Goal: Transaction & Acquisition: Book appointment/travel/reservation

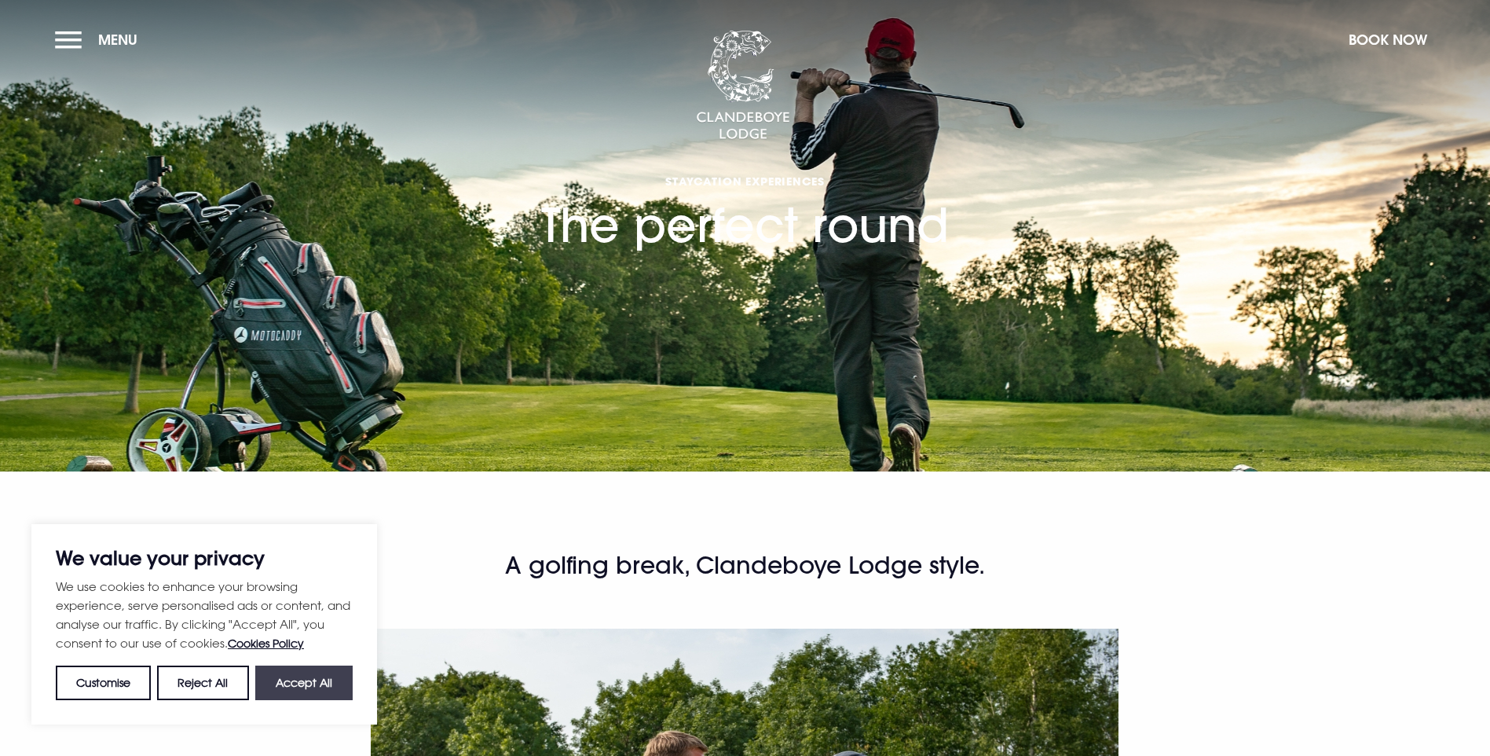
click at [281, 694] on button "Accept All" at bounding box center [303, 682] width 97 height 35
checkbox input "true"
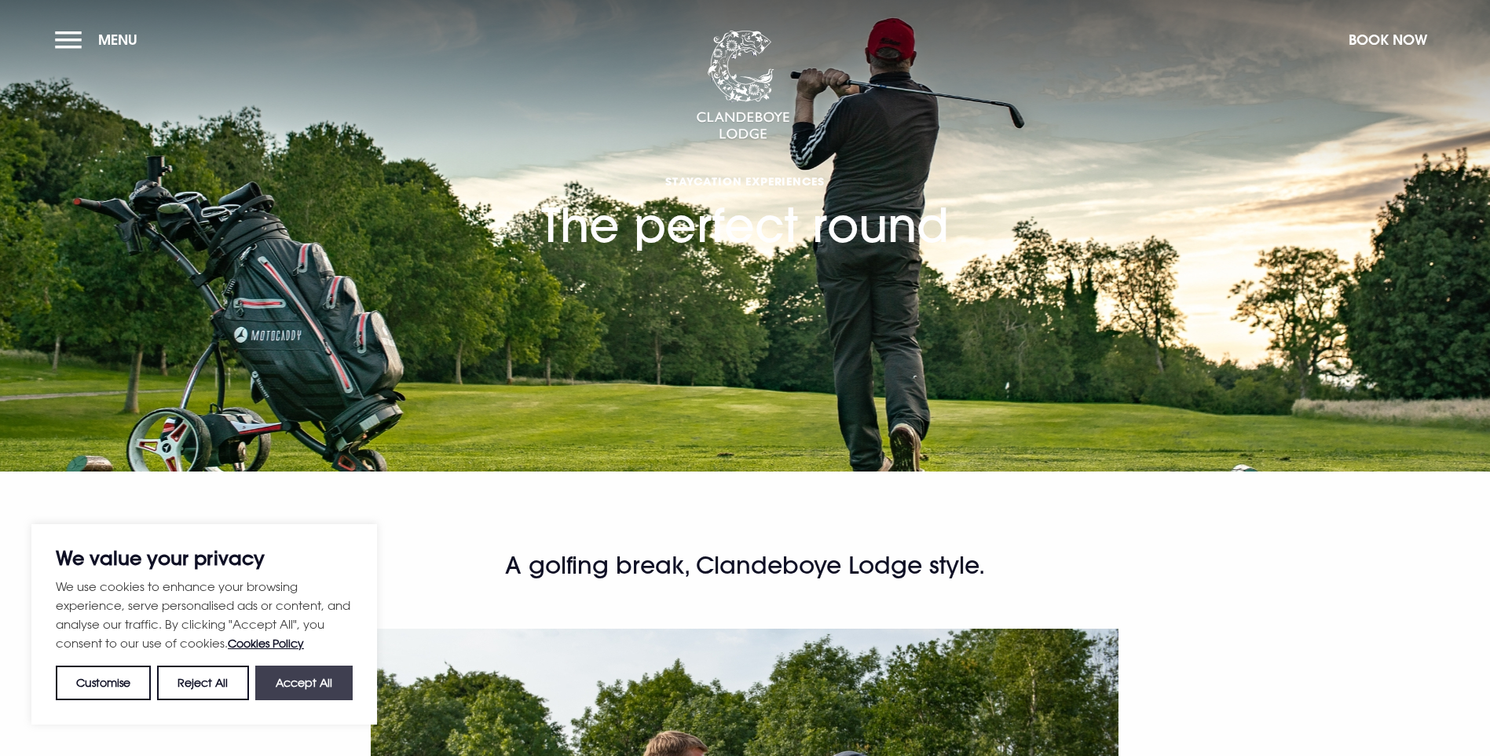
checkbox input "true"
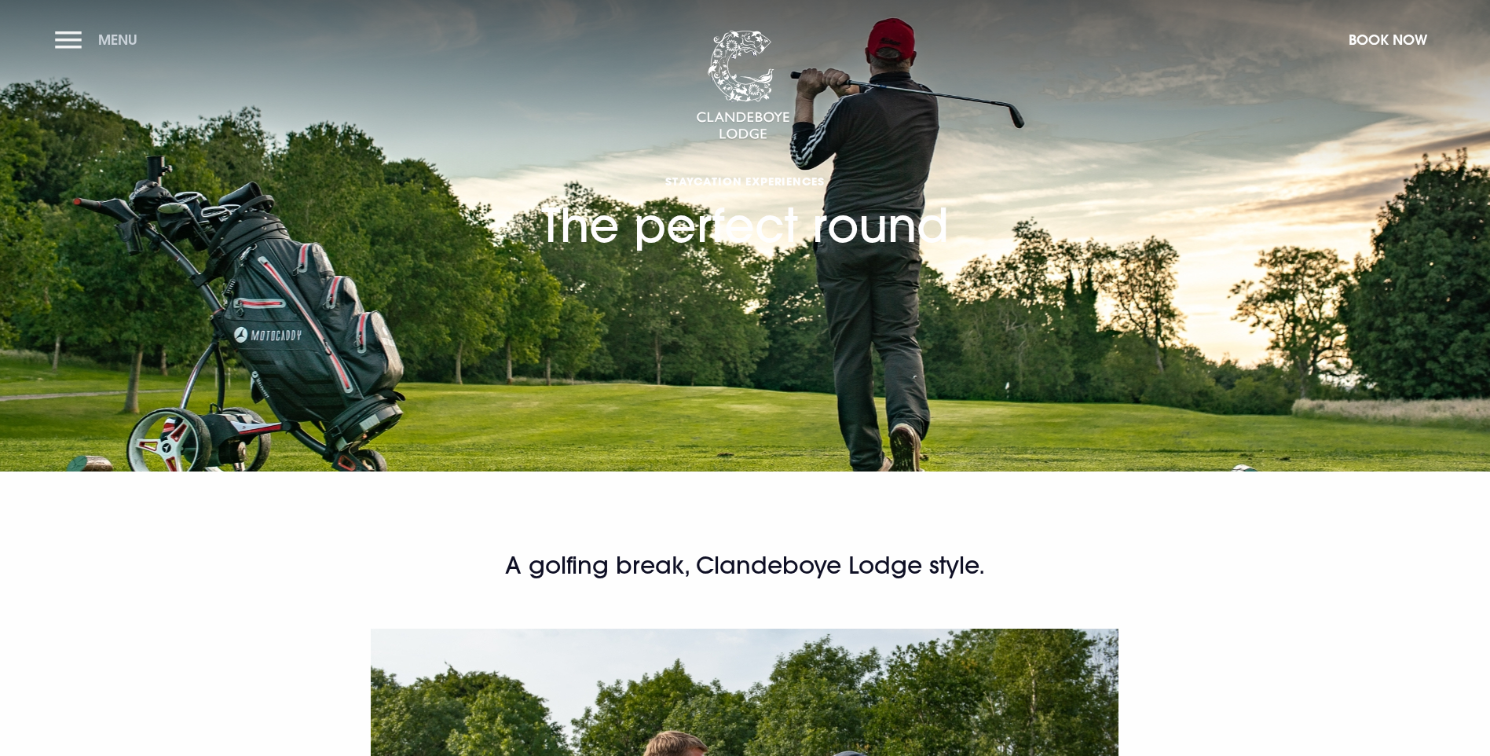
click at [62, 46] on button "Menu" at bounding box center [100, 40] width 90 height 34
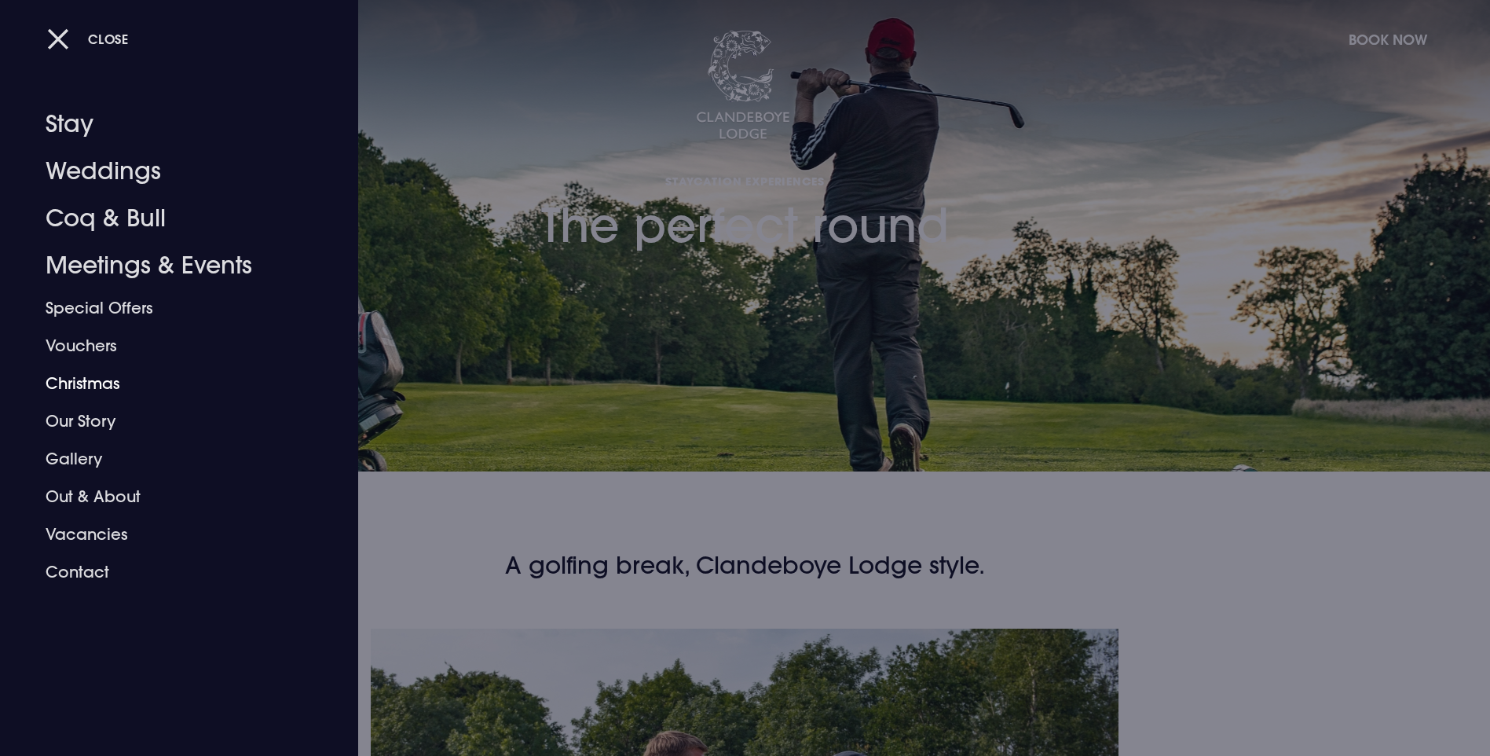
drag, startPoint x: 474, startPoint y: 362, endPoint x: 483, endPoint y: 357, distance: 10.9
click at [474, 362] on div at bounding box center [745, 378] width 1490 height 756
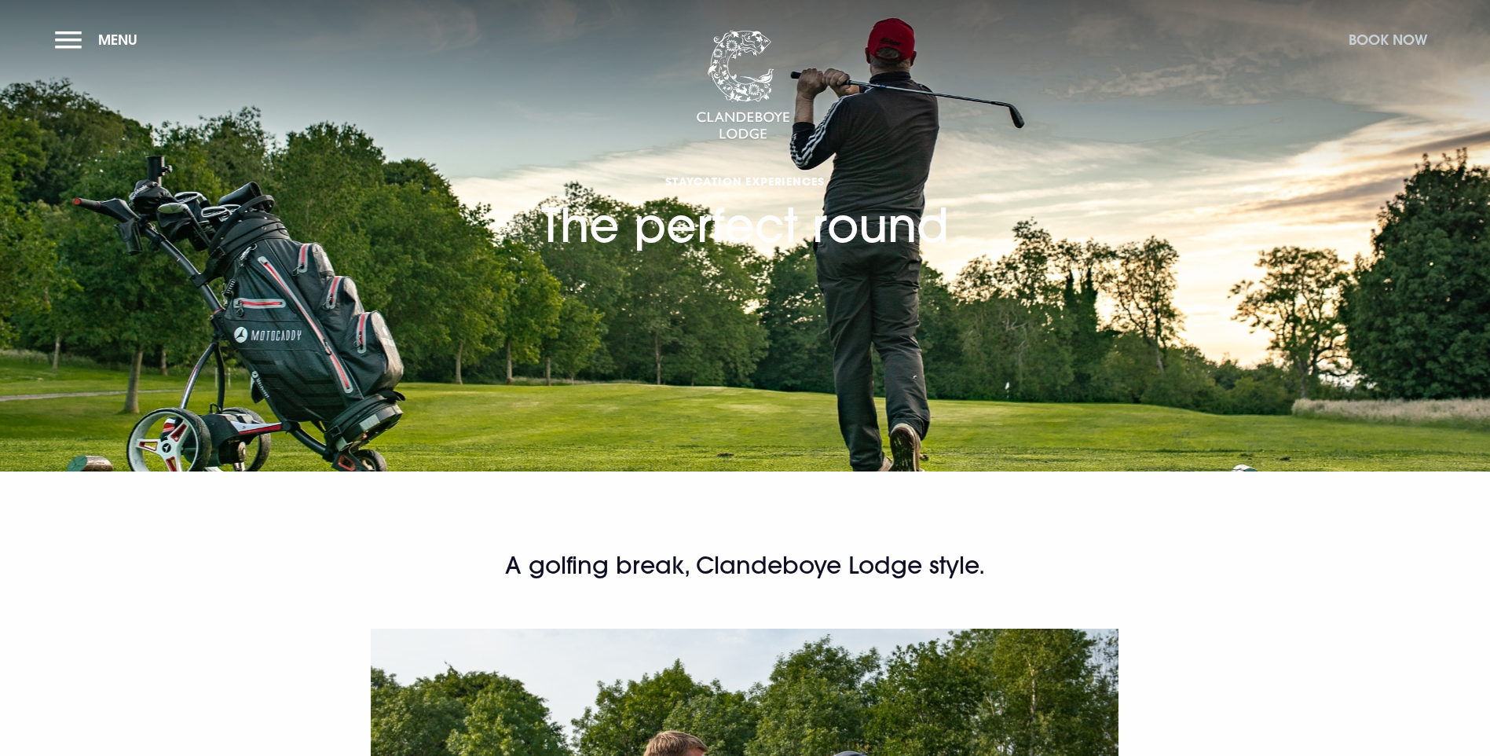
click at [1410, 37] on button "Book Now" at bounding box center [1388, 40] width 94 height 34
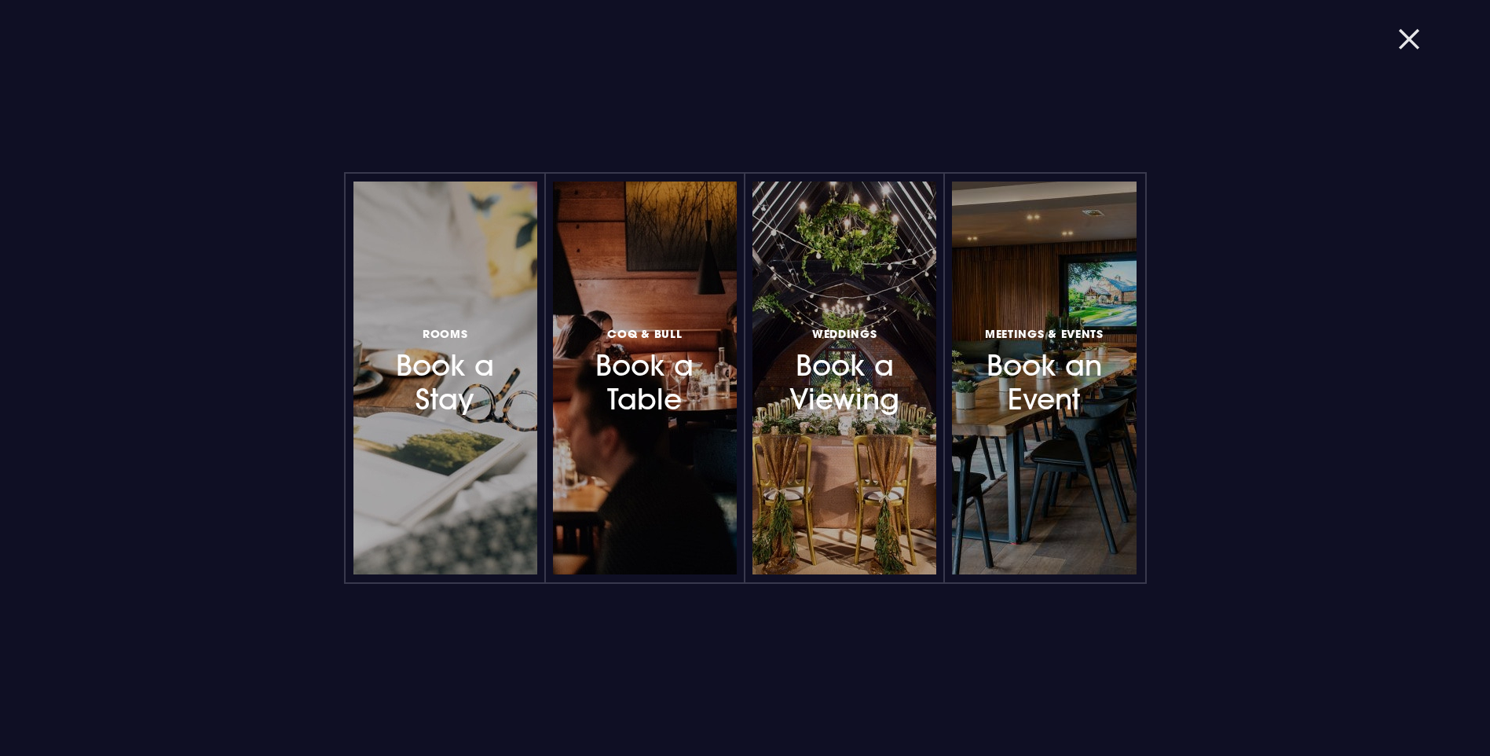
click at [1405, 37] on button "button" at bounding box center [1418, 39] width 41 height 16
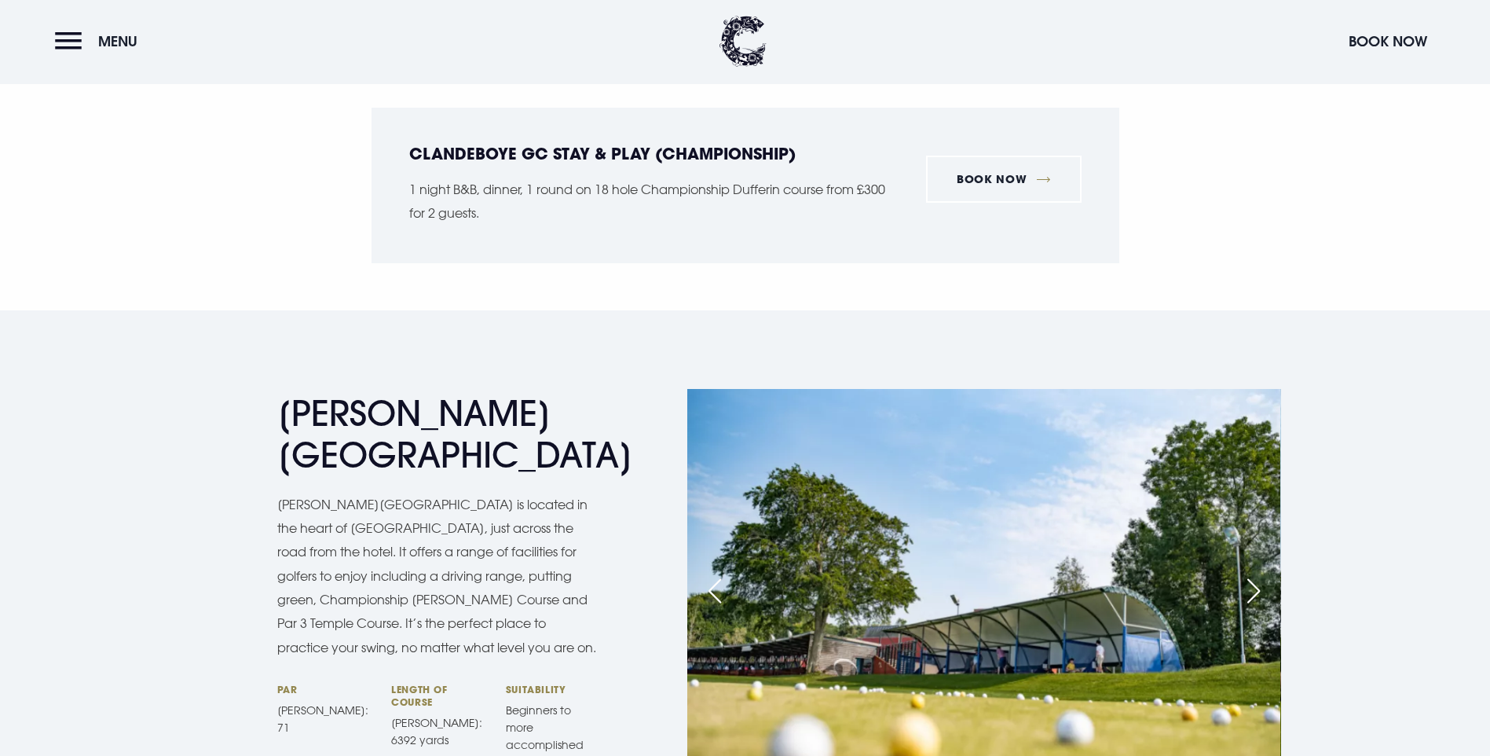
scroll to position [2671, 0]
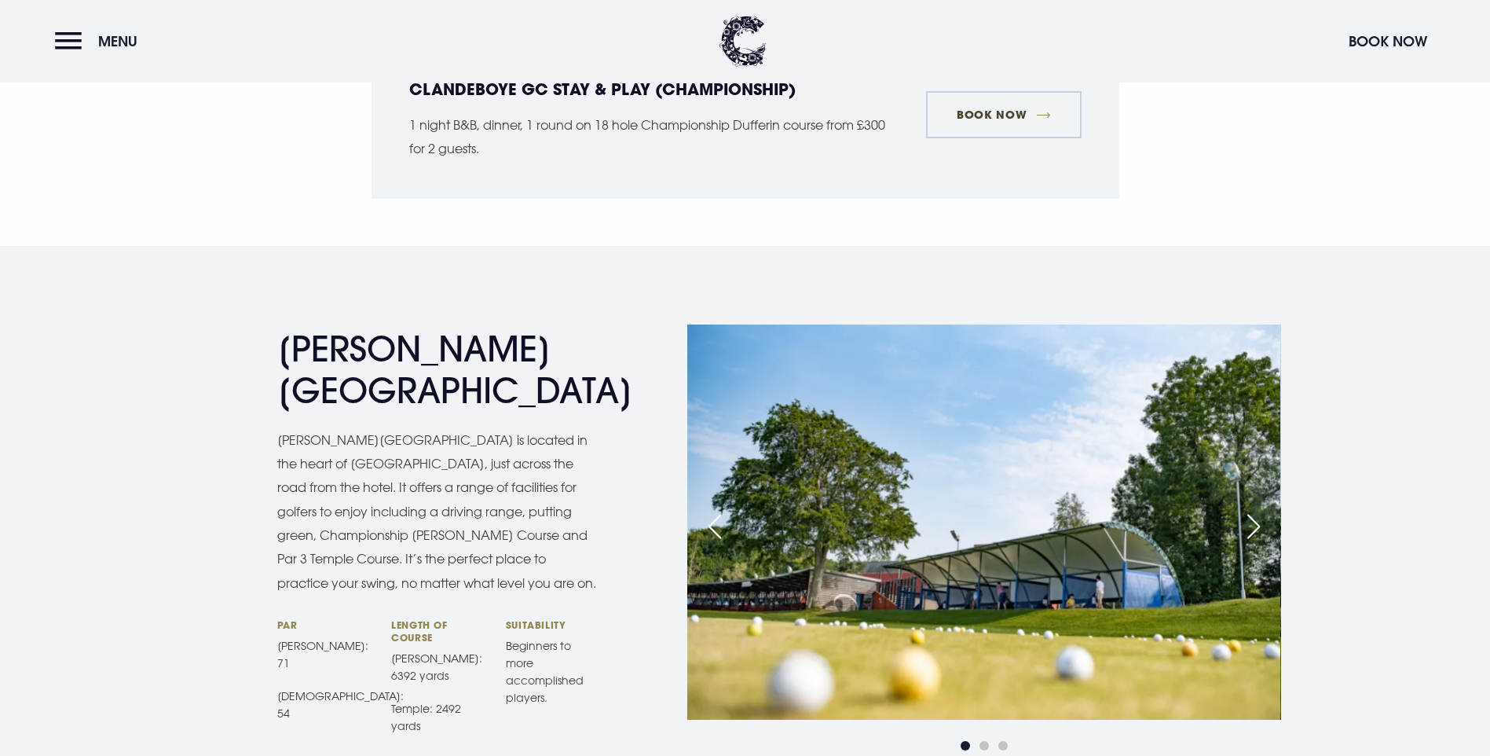
click at [1053, 138] on link "Book now" at bounding box center [1004, 114] width 156 height 47
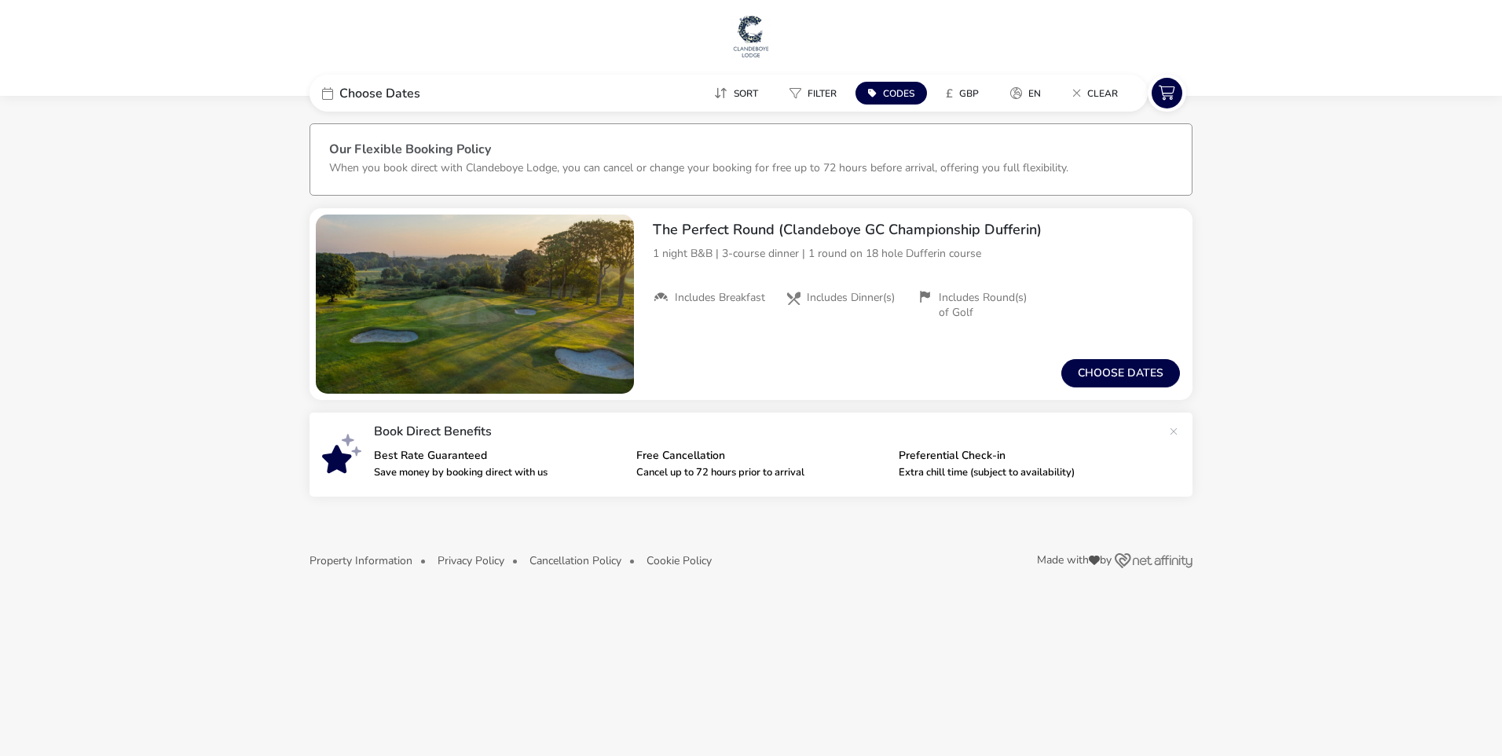
click at [377, 95] on span "Choose Dates" at bounding box center [379, 93] width 81 height 13
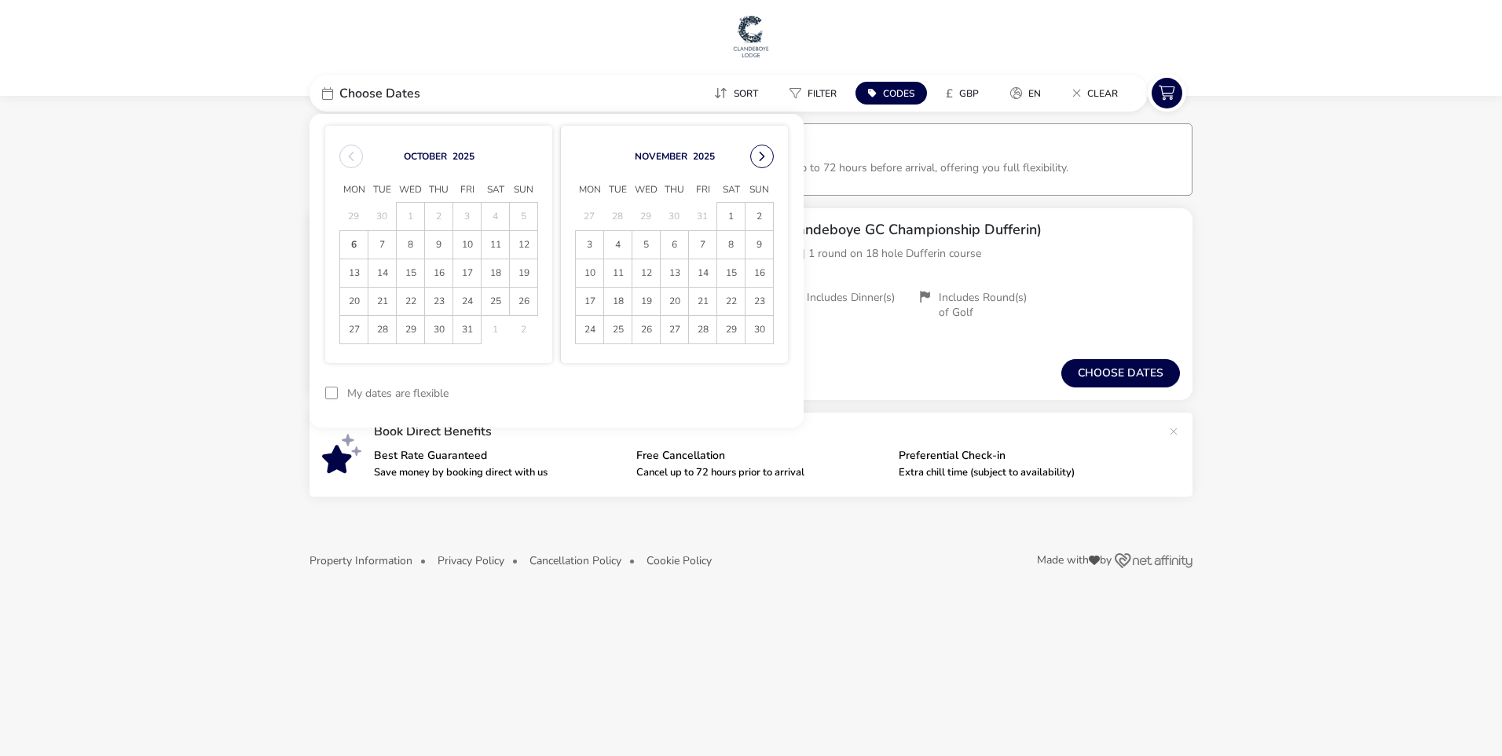
click at [764, 151] on button "Next Month" at bounding box center [762, 157] width 24 height 24
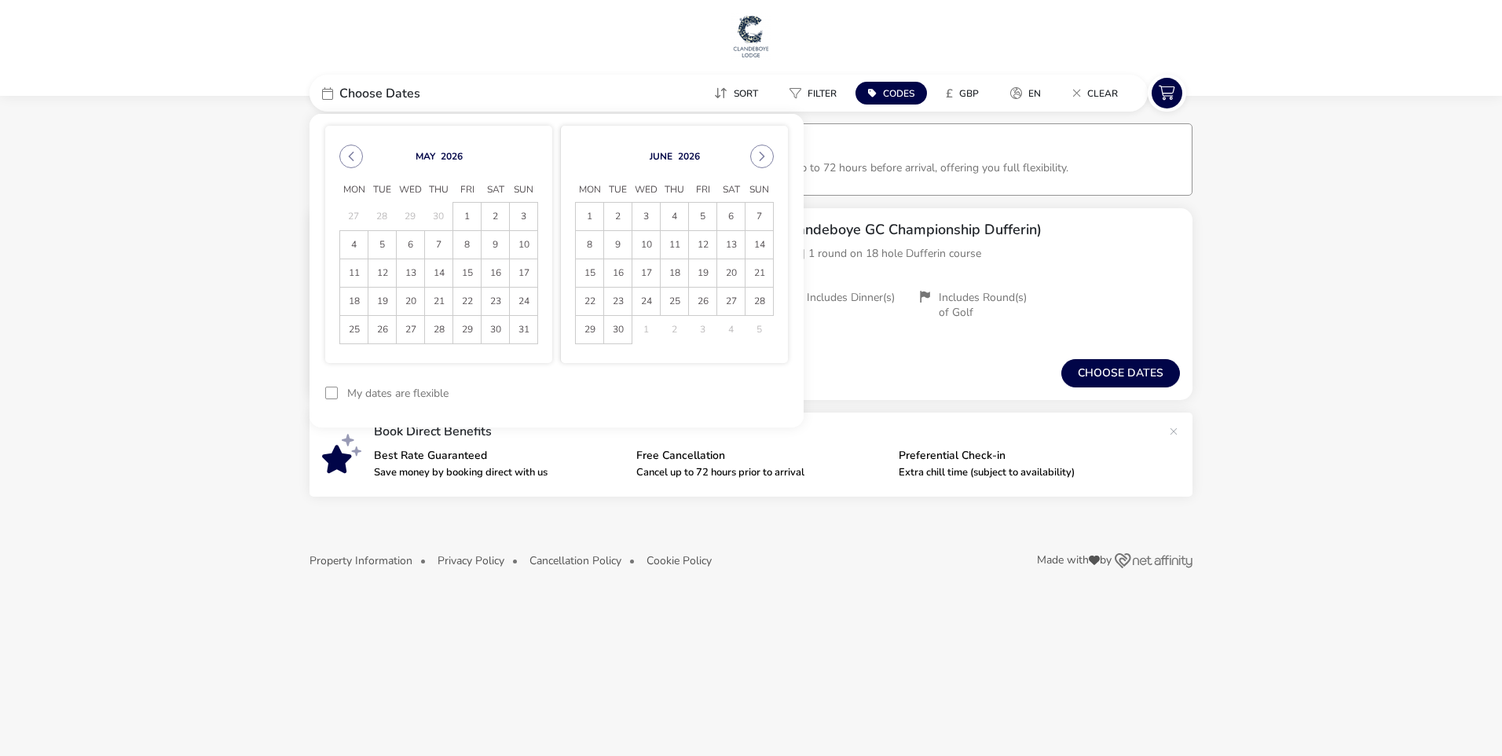
click at [764, 151] on button "Next Month" at bounding box center [762, 157] width 24 height 24
click at [712, 209] on span "3" at bounding box center [702, 216] width 27 height 27
click at [601, 236] on span "6" at bounding box center [589, 244] width 27 height 27
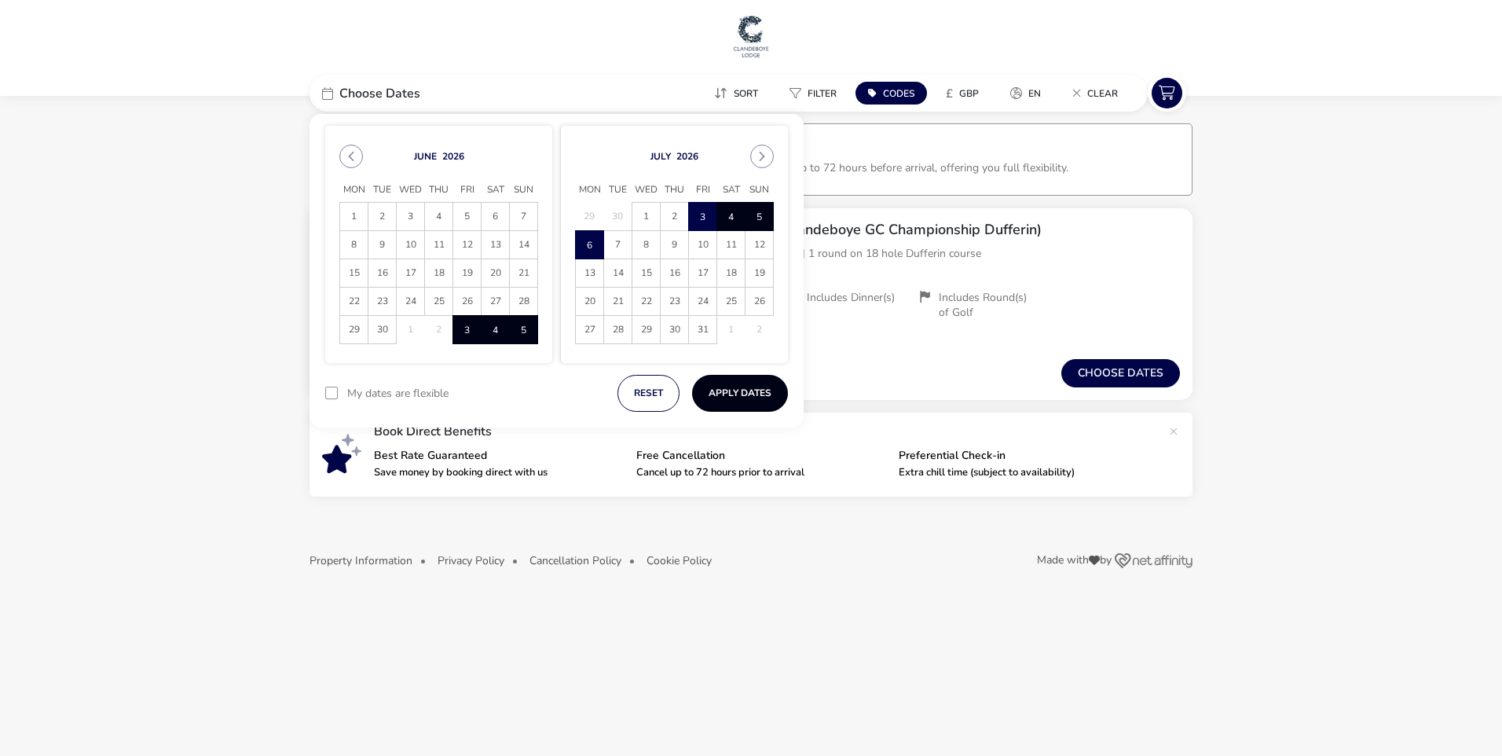
click at [749, 401] on button "Apply Dates" at bounding box center [740, 393] width 96 height 37
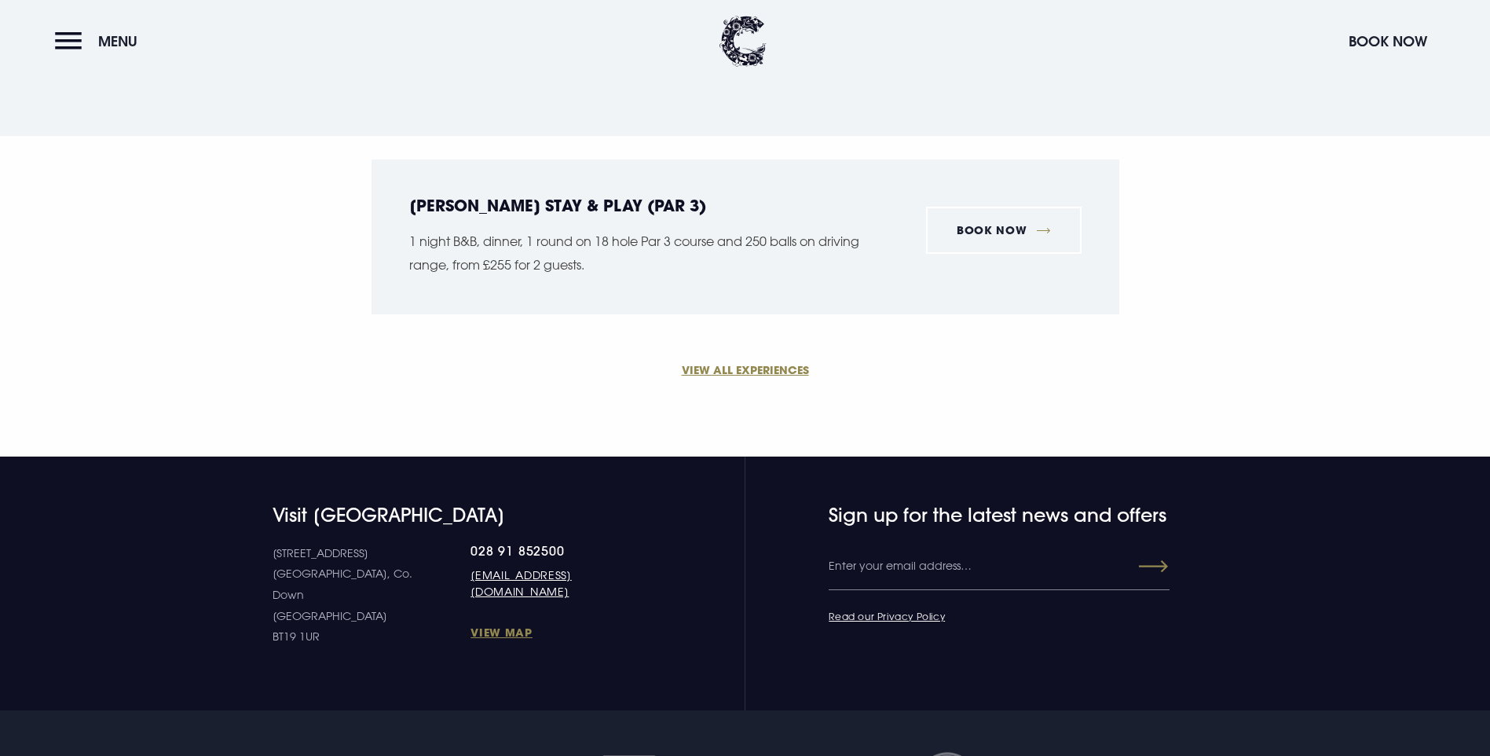
scroll to position [3456, 0]
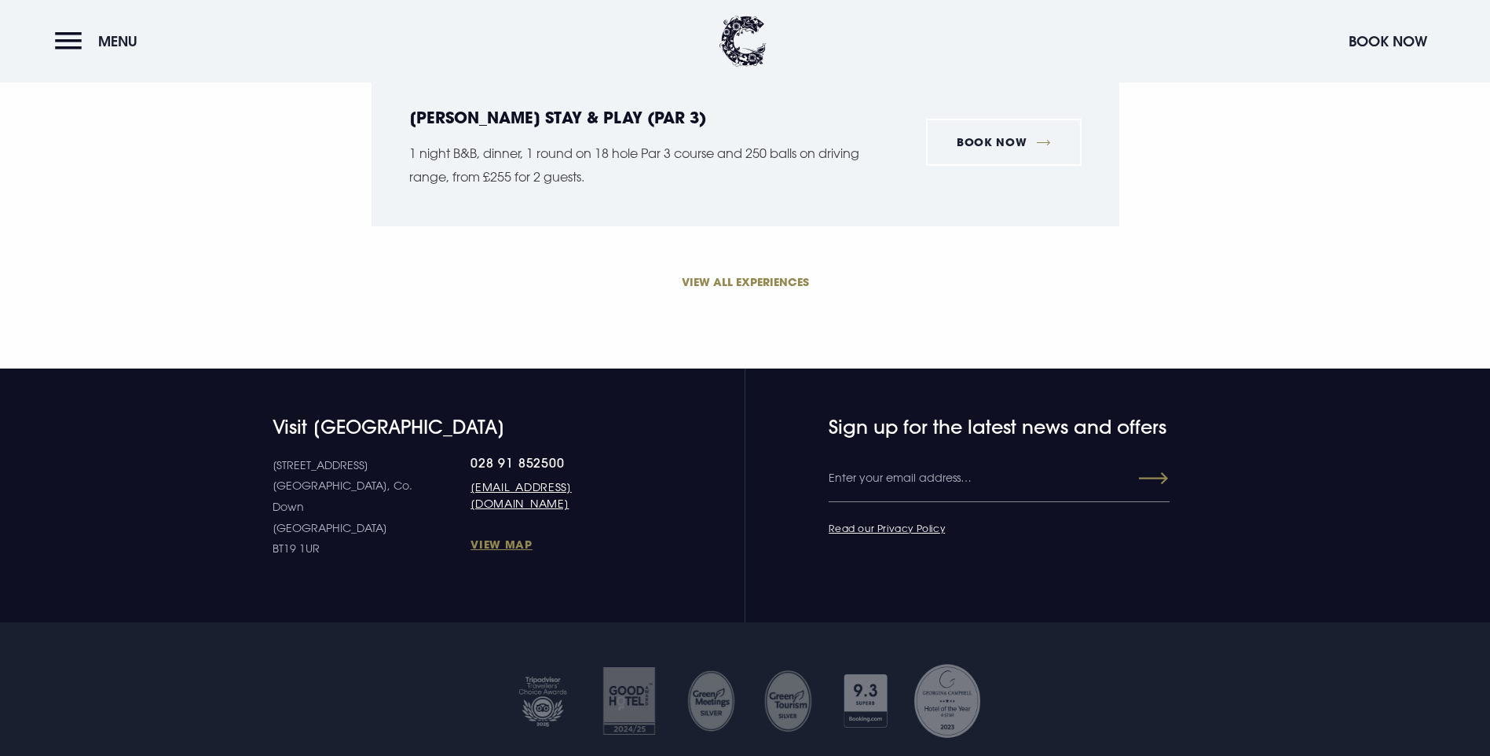
click at [764, 290] on link "VIEW ALL EXPERIENCES" at bounding box center [746, 281] width 748 height 16
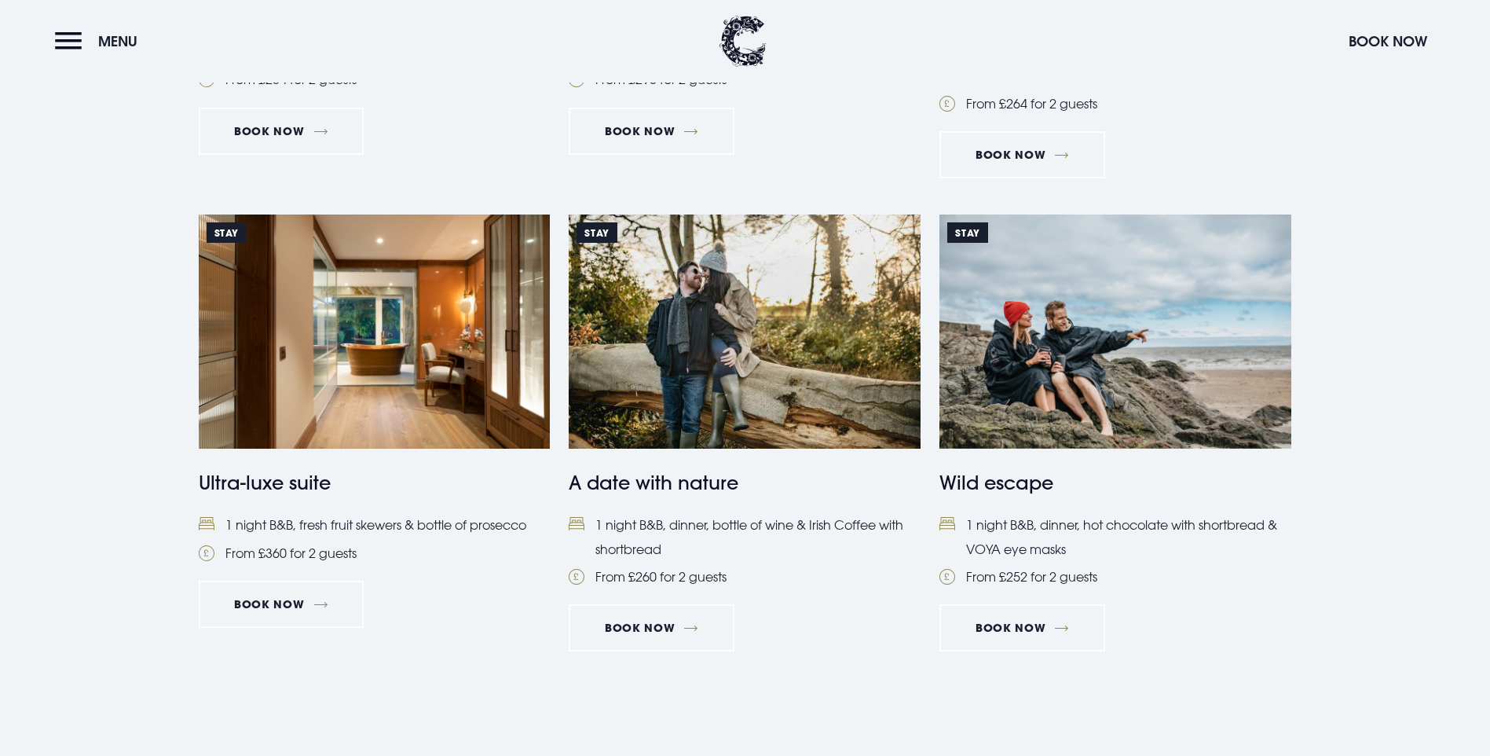
scroll to position [1335, 0]
